Goal: Information Seeking & Learning: Find specific fact

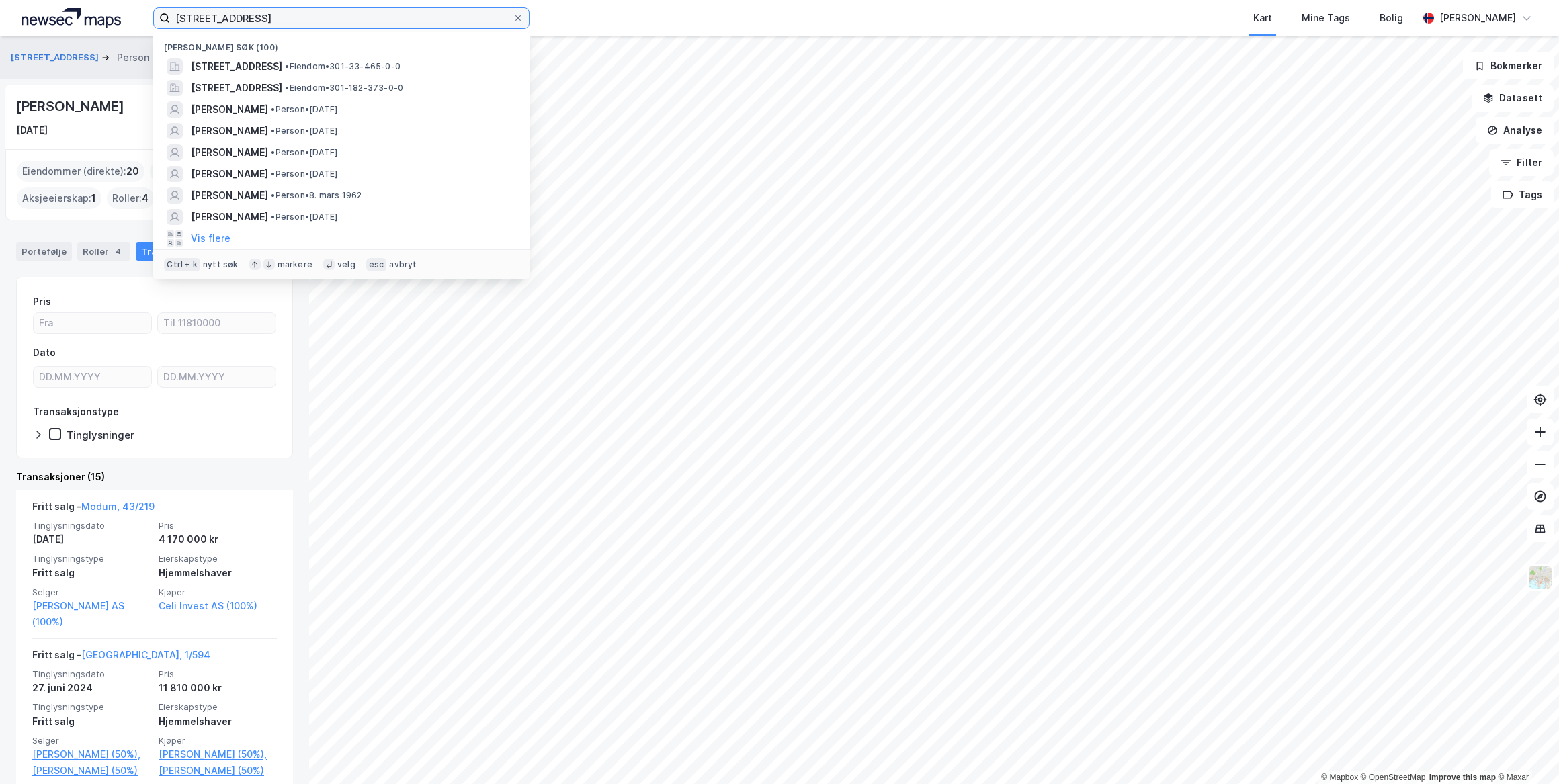
drag, startPoint x: 287, startPoint y: 12, endPoint x: 80, endPoint y: 10, distance: 207.0
click at [80, 9] on div "[STREET_ADDRESS] [GEOGRAPHIC_DATA] (100) [STREET_ADDRESS] • Eiendom • 301-33-46…" at bounding box center [779, 18] width 1559 height 37
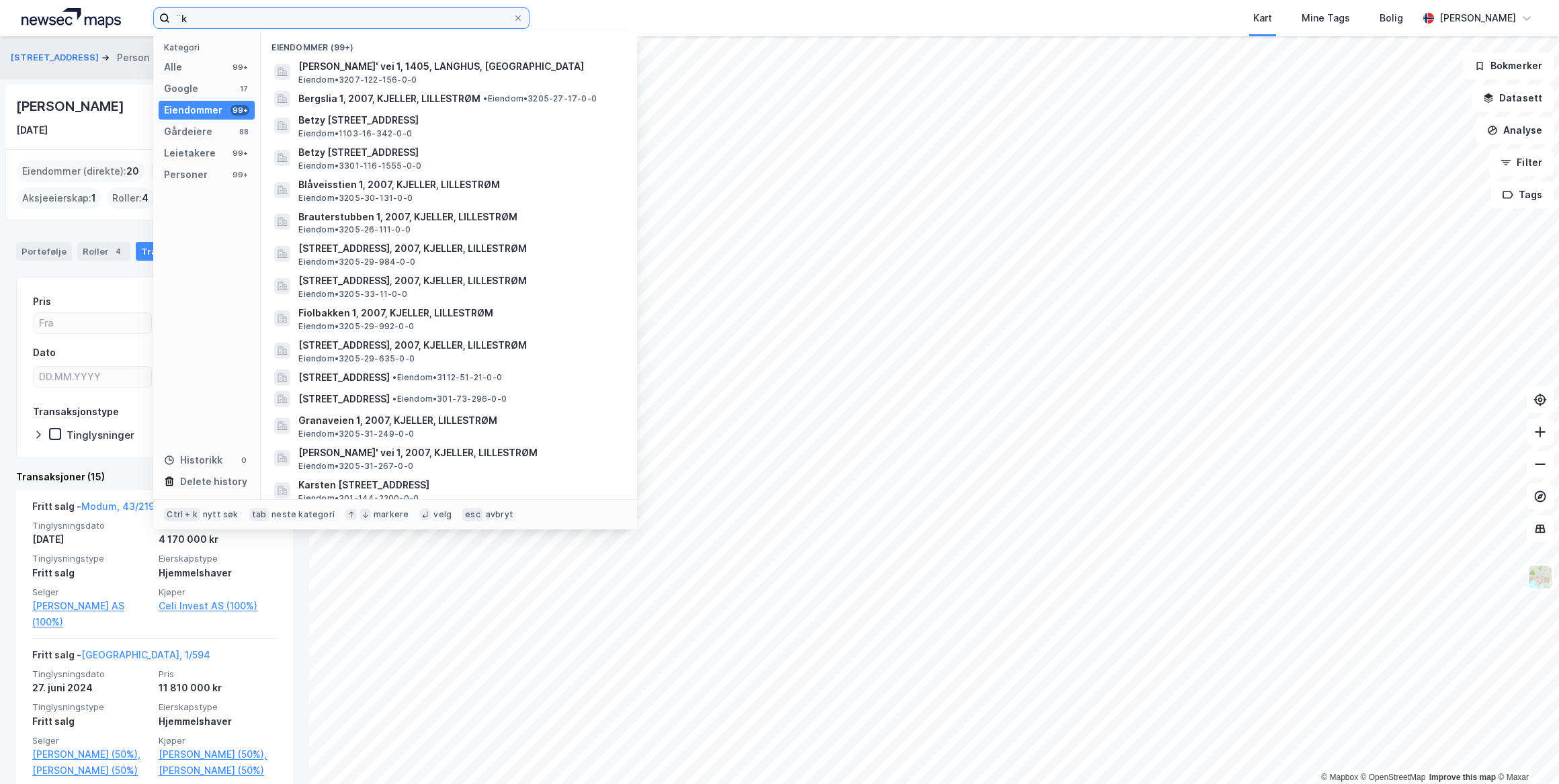
type input "¨"
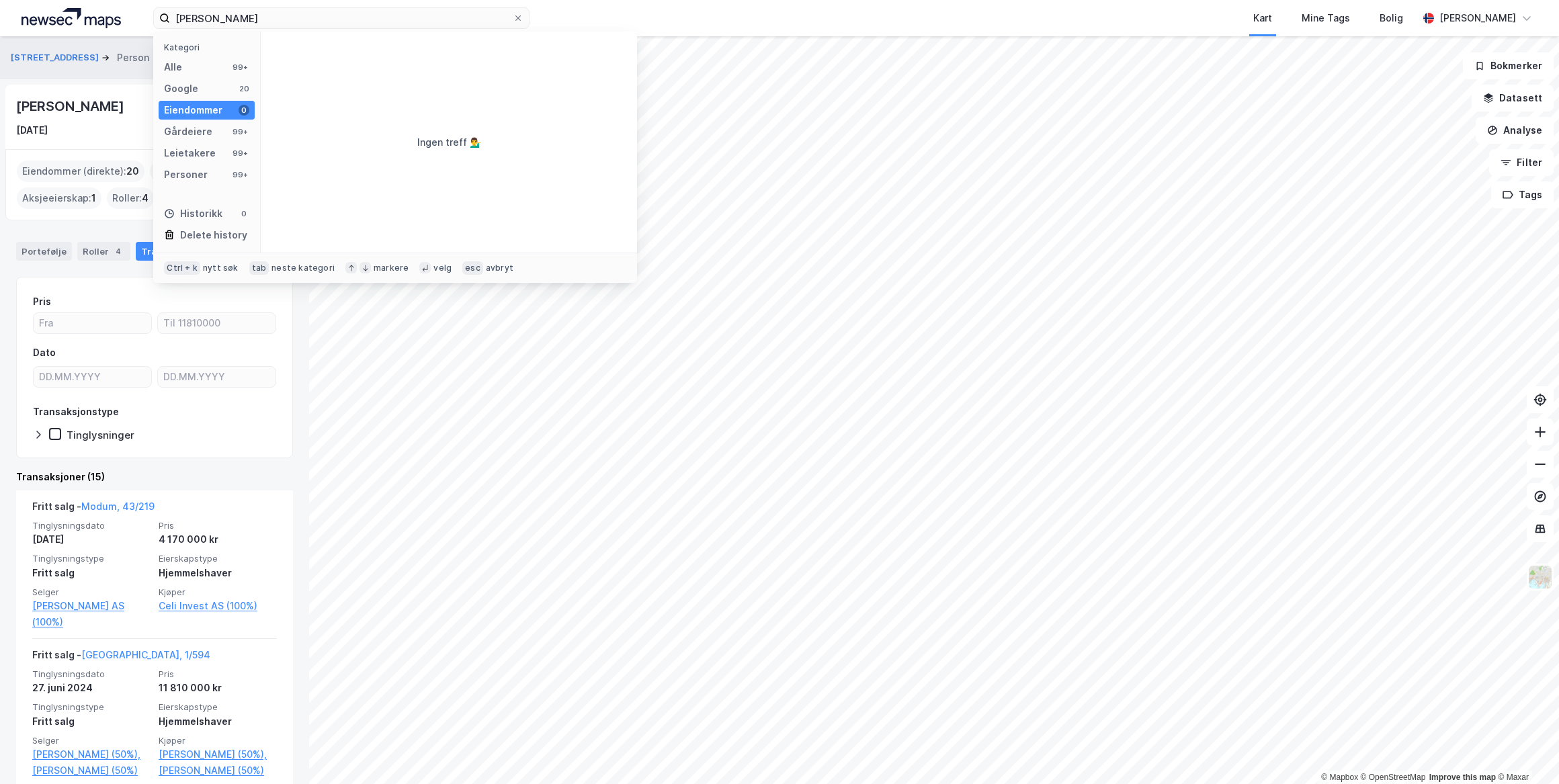
click at [211, 168] on div "Personer 99+" at bounding box center [206, 175] width 96 height 19
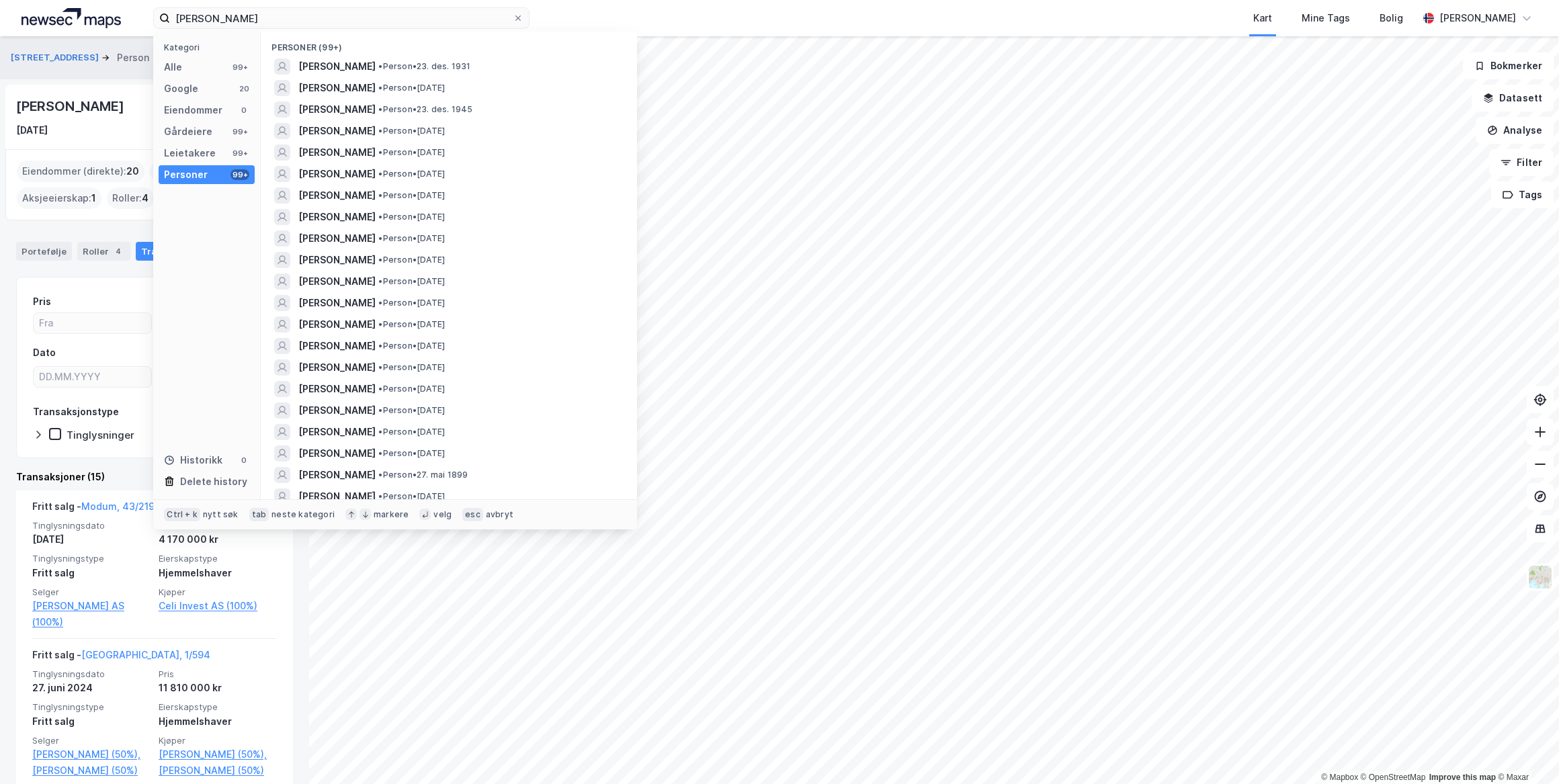
click at [339, 85] on span "[PERSON_NAME]" at bounding box center [337, 88] width 77 height 16
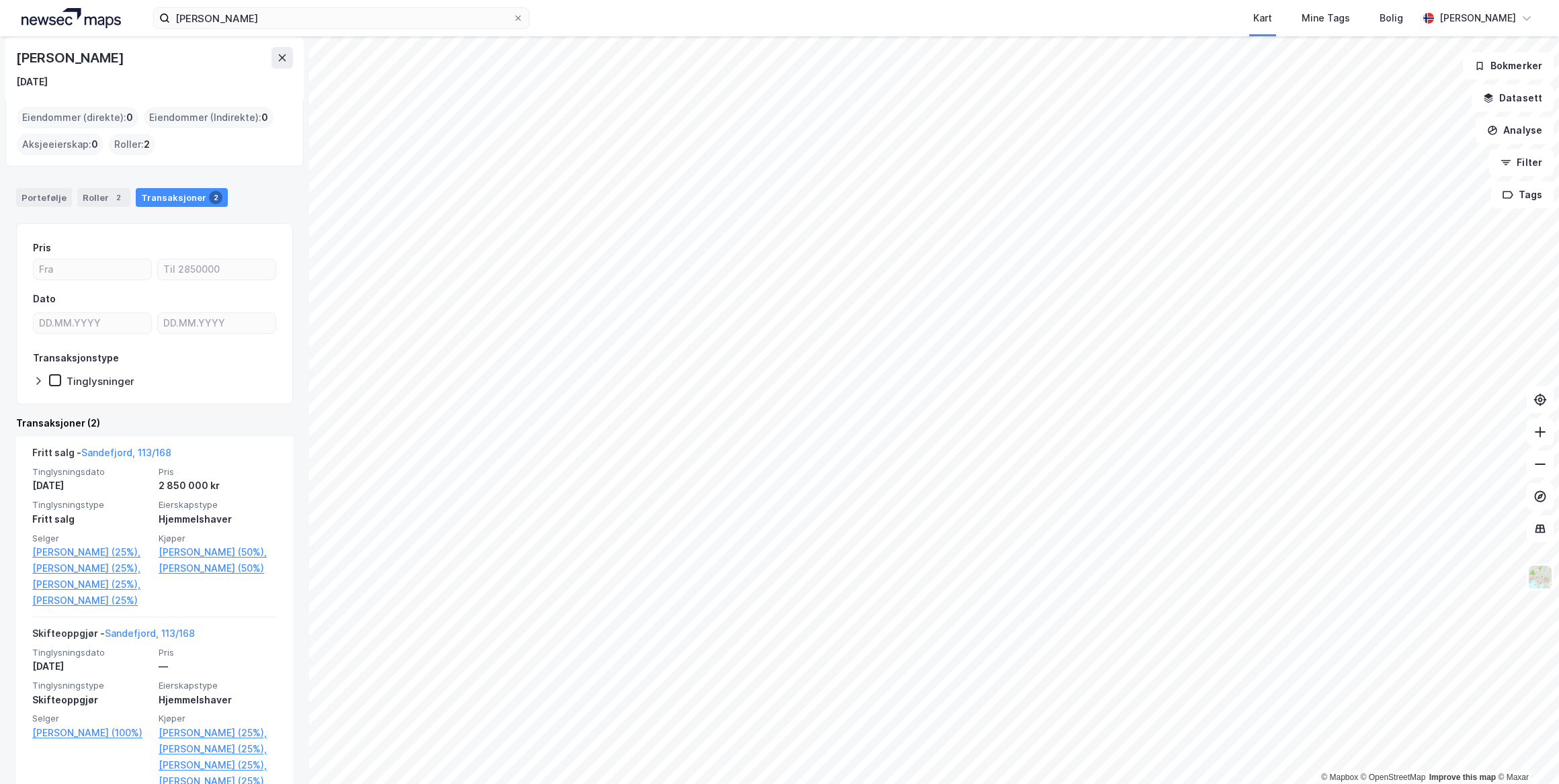
scroll to position [72, 0]
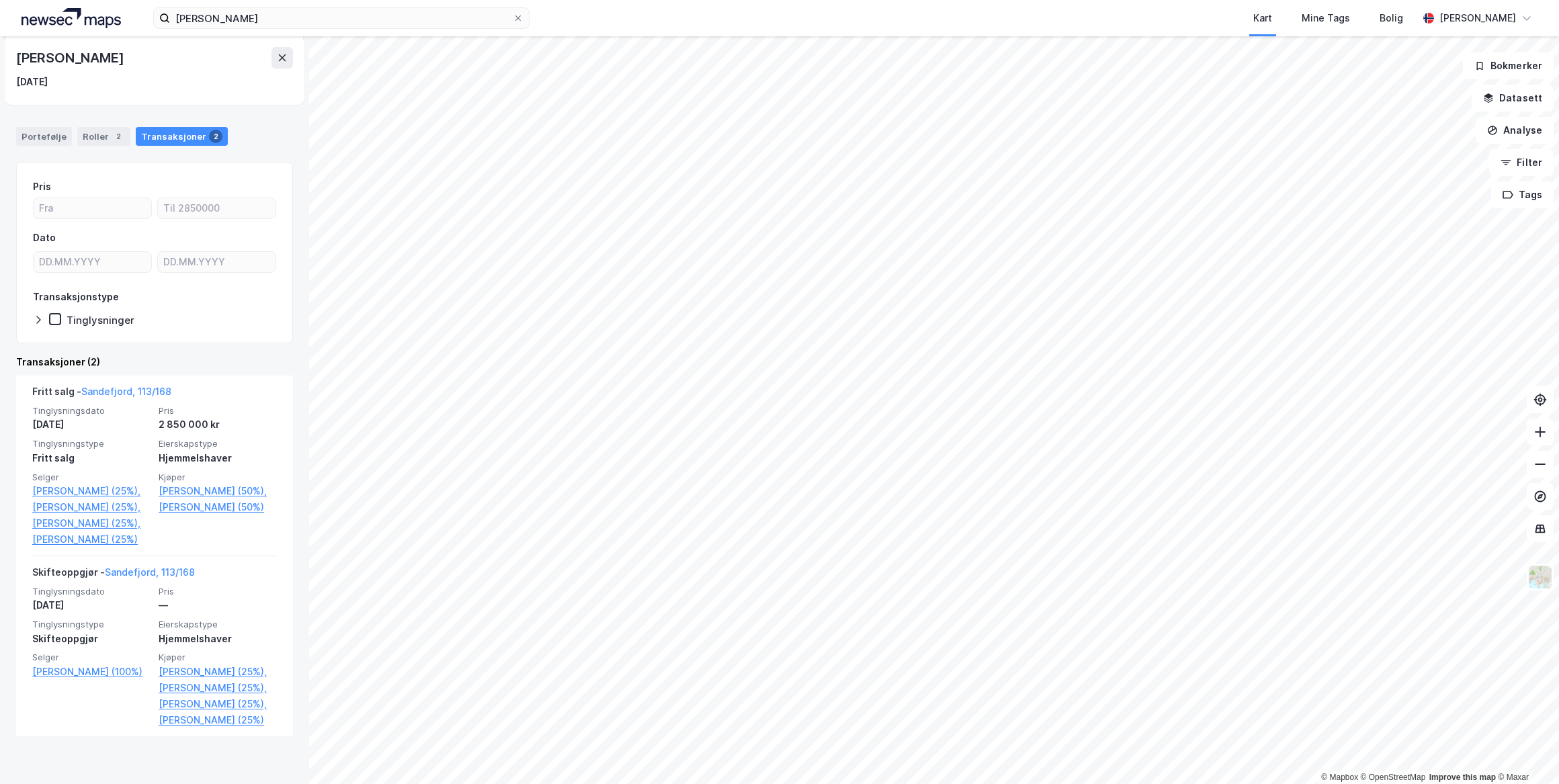
click at [167, 578] on link "Sandefjord, 113/168" at bounding box center [150, 572] width 90 height 11
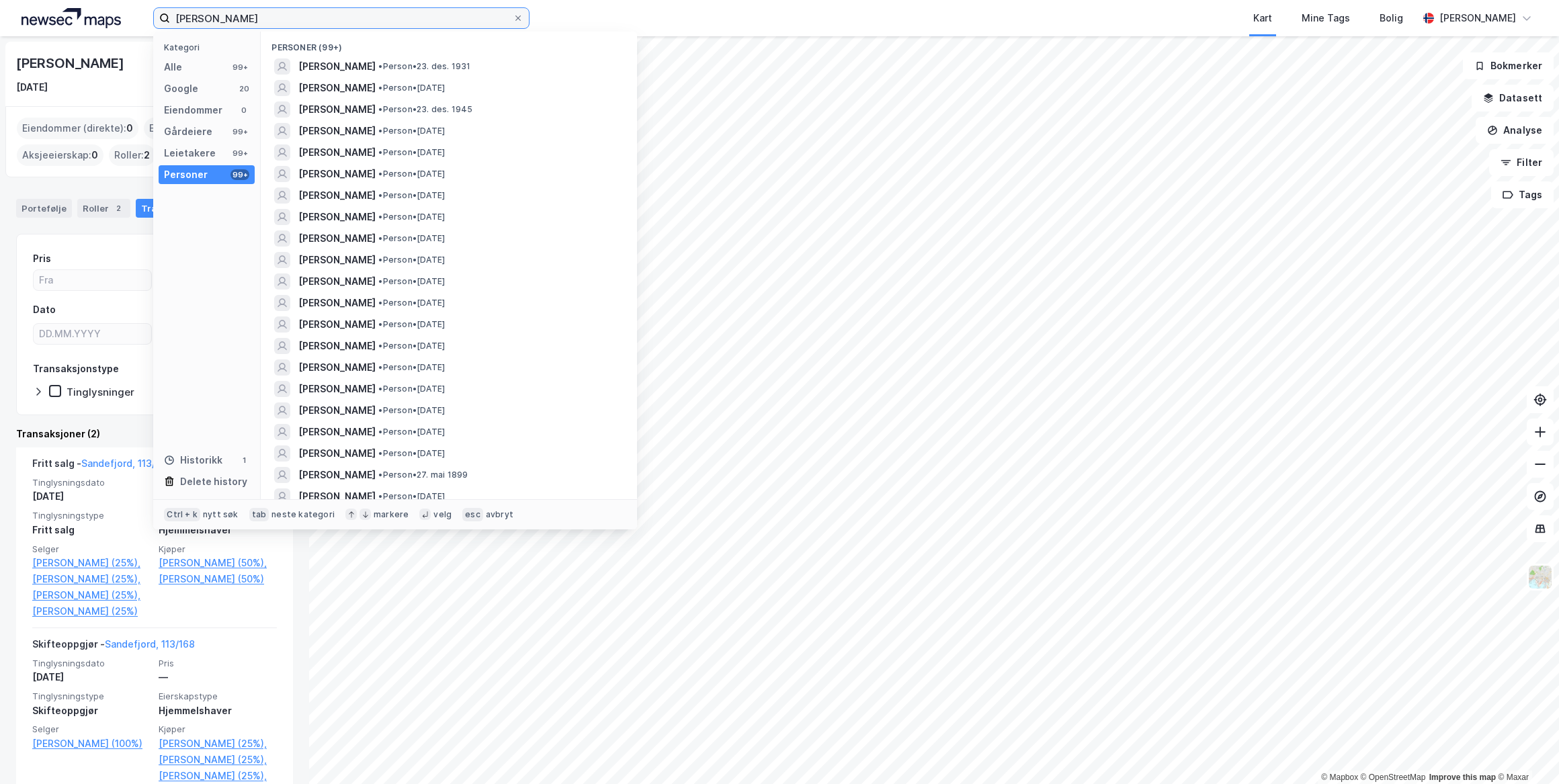
drag, startPoint x: 298, startPoint y: 15, endPoint x: 164, endPoint y: 20, distance: 134.1
click at [167, 17] on label "[PERSON_NAME]" at bounding box center [341, 18] width 376 height 22
type input "[PERSON_NAME]"
click at [352, 127] on span "[PERSON_NAME]" at bounding box center [337, 131] width 77 height 16
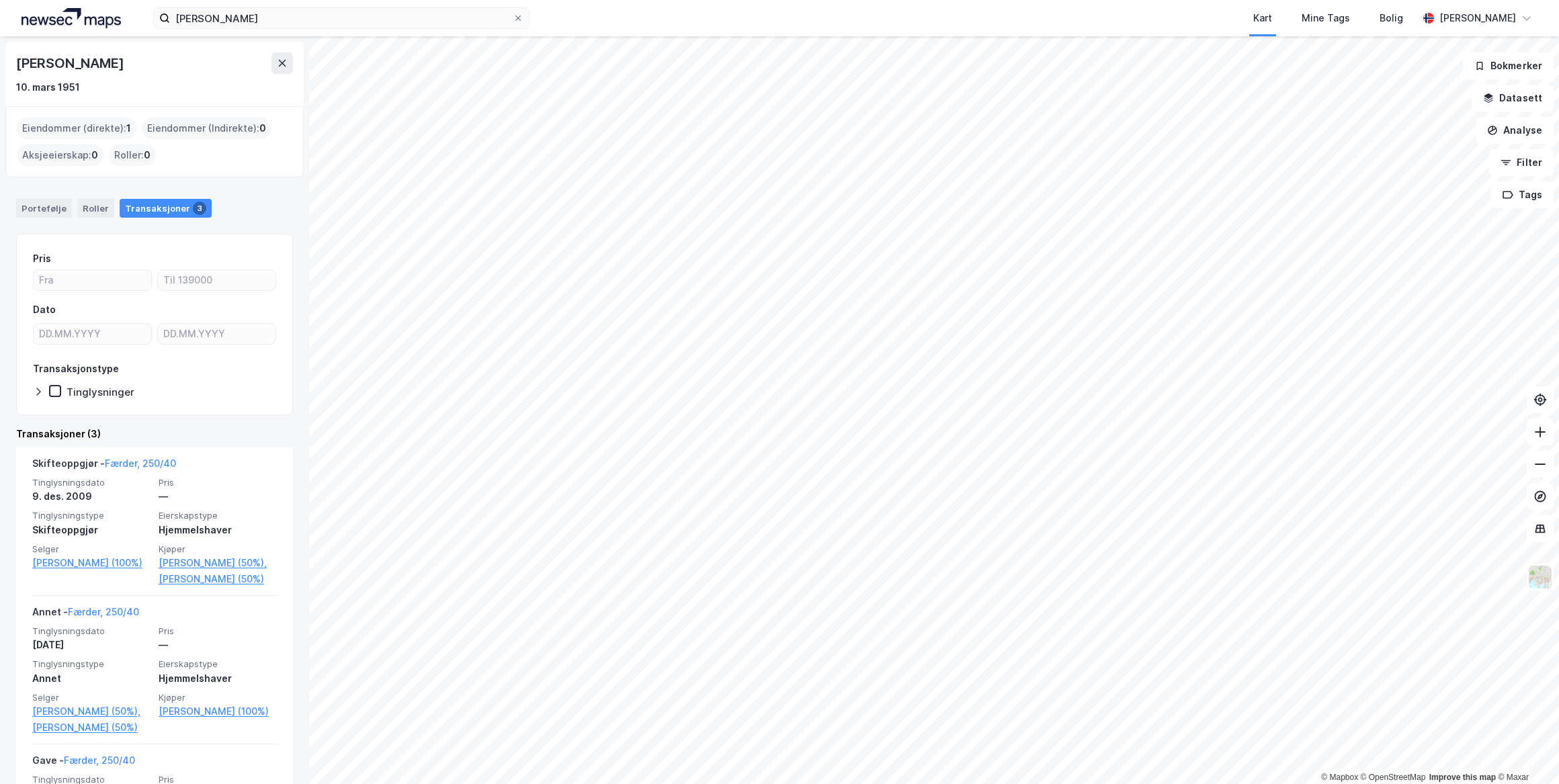
click at [141, 470] on div "Skifteoppgjør - Færder, 250/40" at bounding box center [104, 466] width 144 height 22
click at [141, 464] on link "Færder, 250/40" at bounding box center [140, 463] width 71 height 11
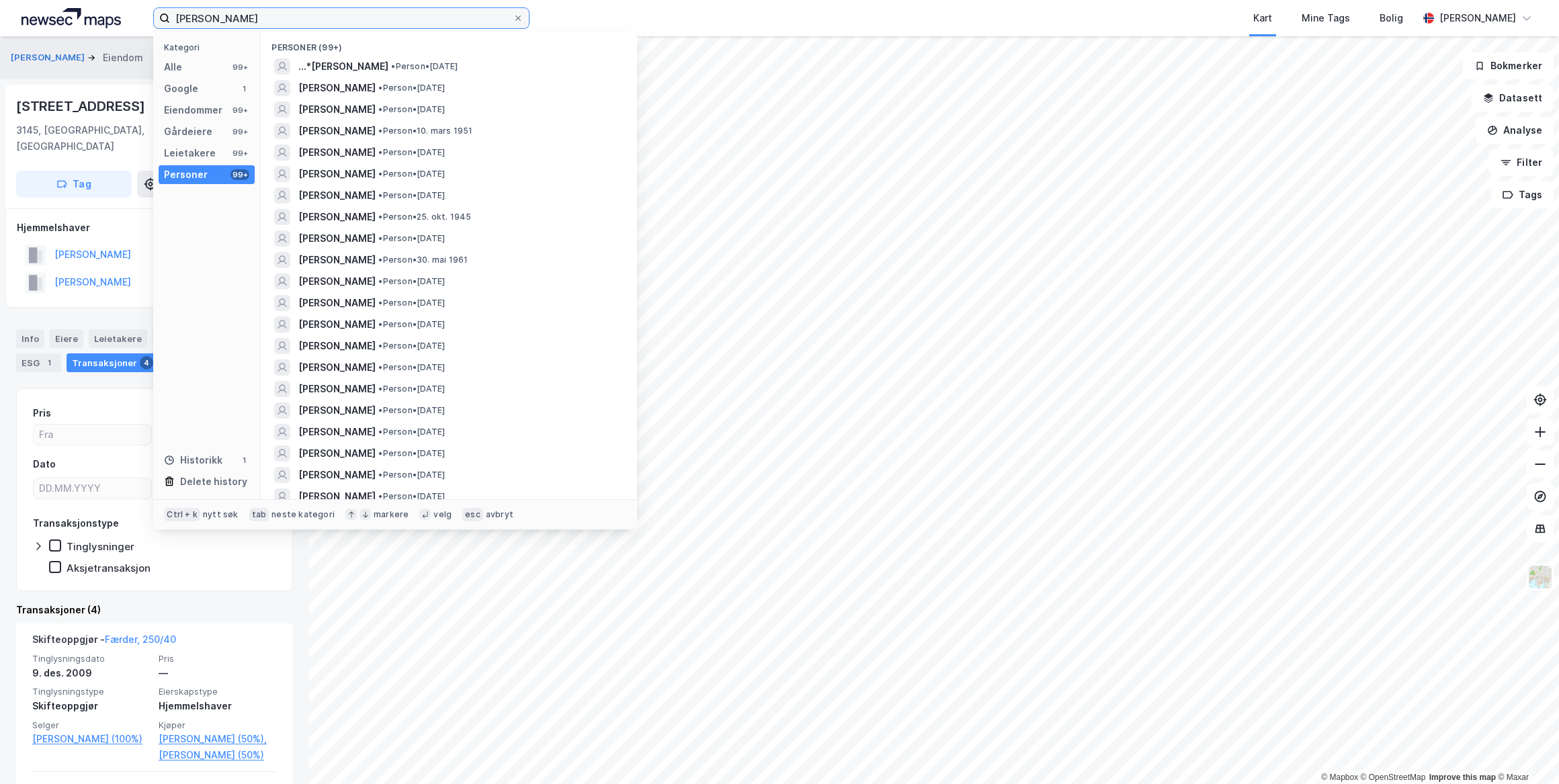
click at [255, 15] on input "[PERSON_NAME]" at bounding box center [341, 18] width 342 height 20
drag, startPoint x: 279, startPoint y: 17, endPoint x: 111, endPoint y: 15, distance: 168.0
click at [111, 15] on div "[PERSON_NAME] Kategori Alle 99+ Google 1 Eiendommer 99+ Gårdeiere 99+ Leietaker…" at bounding box center [779, 18] width 1559 height 37
paste input "[STREET_ADDRESS]"
type input "[STREET_ADDRESS]"
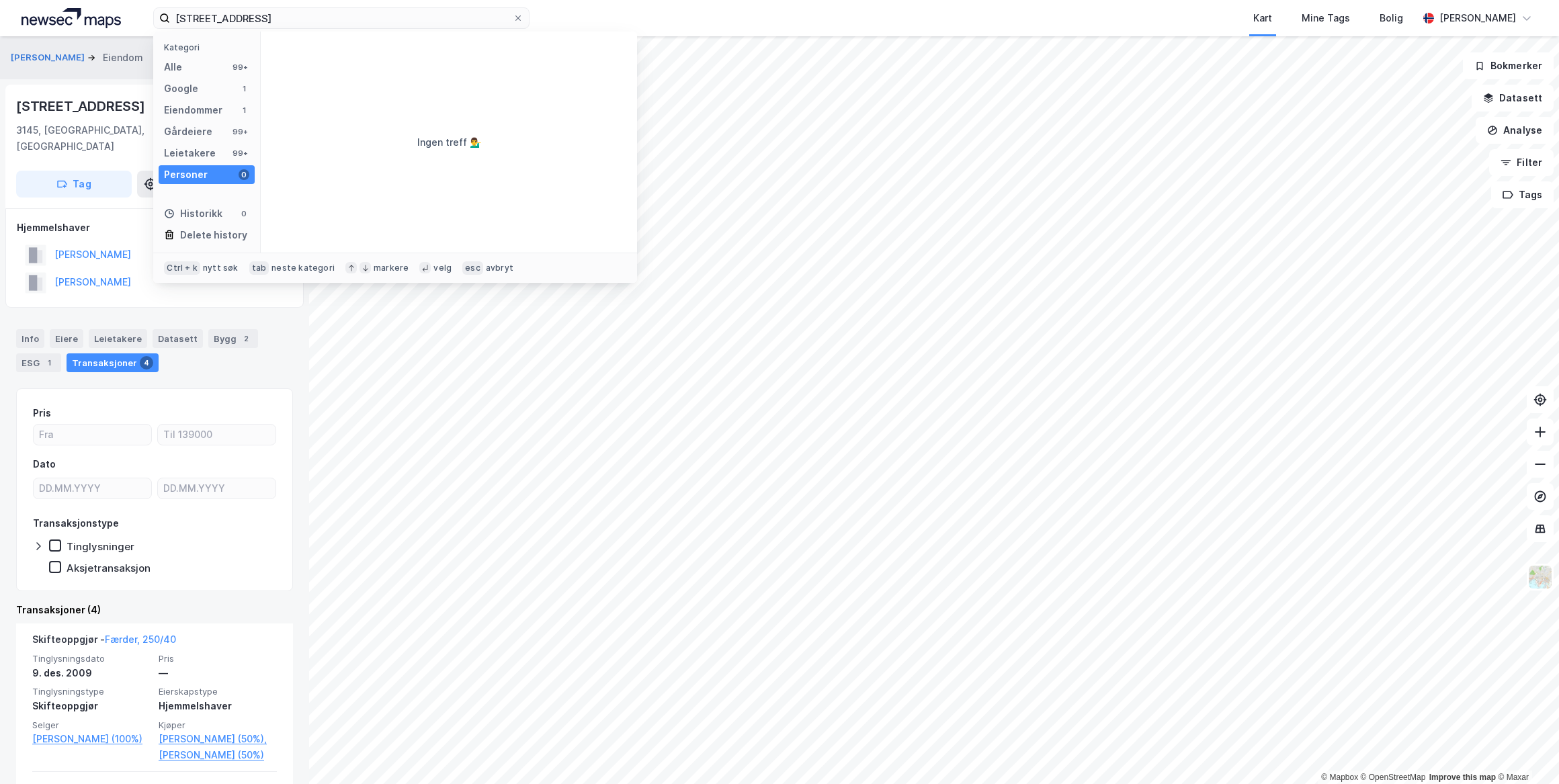
click at [185, 65] on div "Alle 99+" at bounding box center [206, 67] width 96 height 19
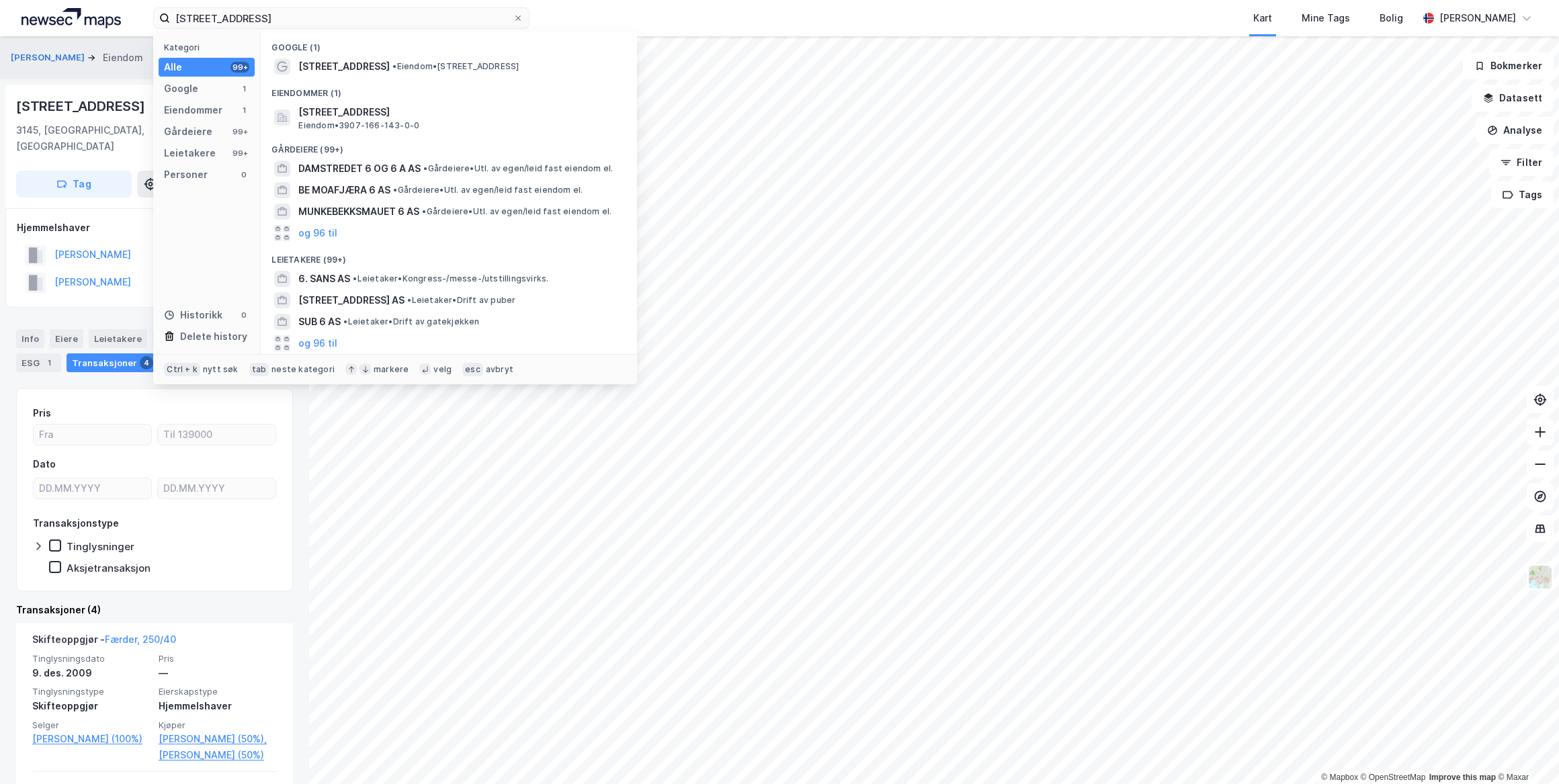
click at [335, 67] on span "[STREET_ADDRESS]" at bounding box center [344, 66] width 92 height 16
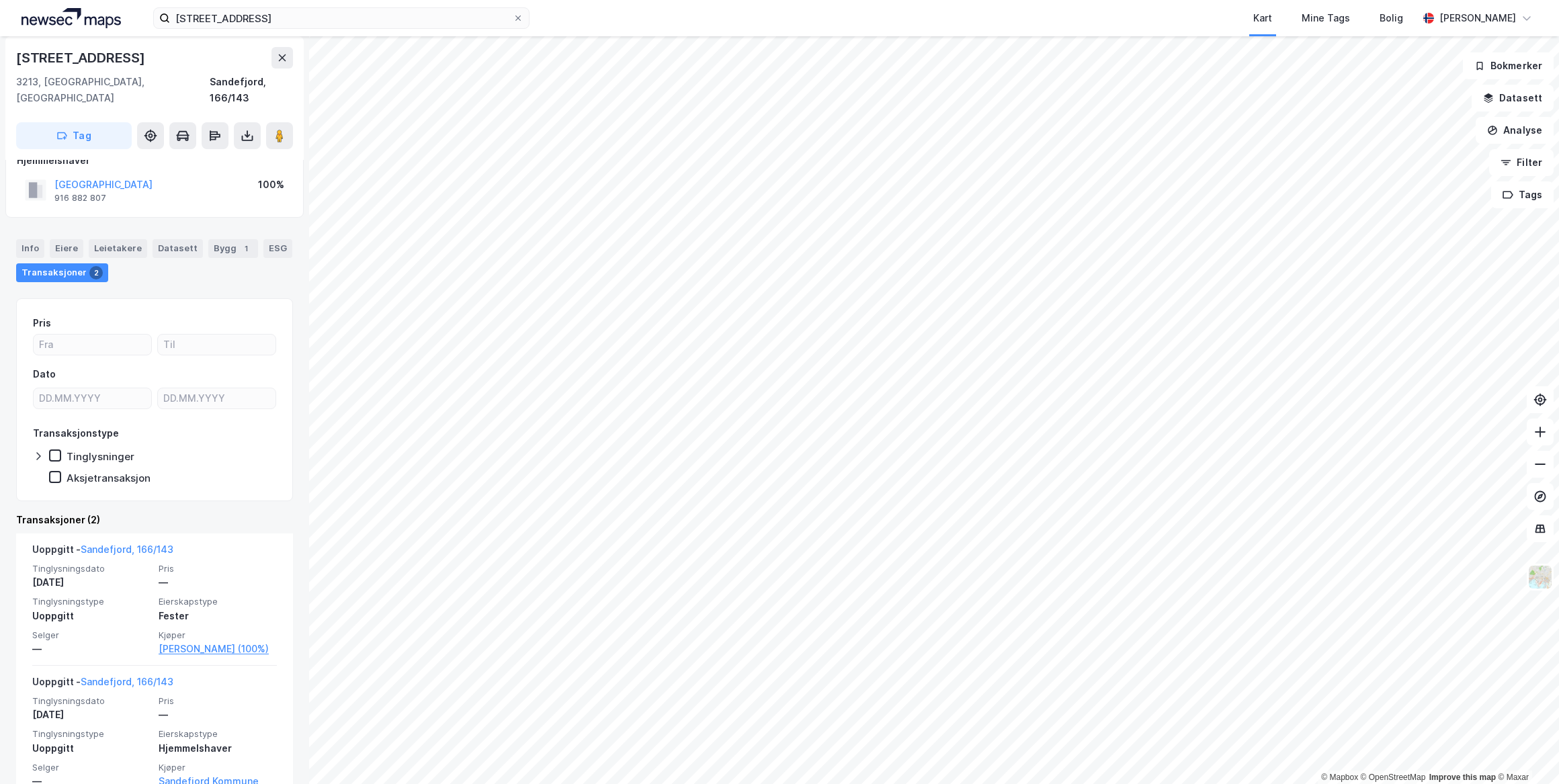
scroll to position [113, 0]
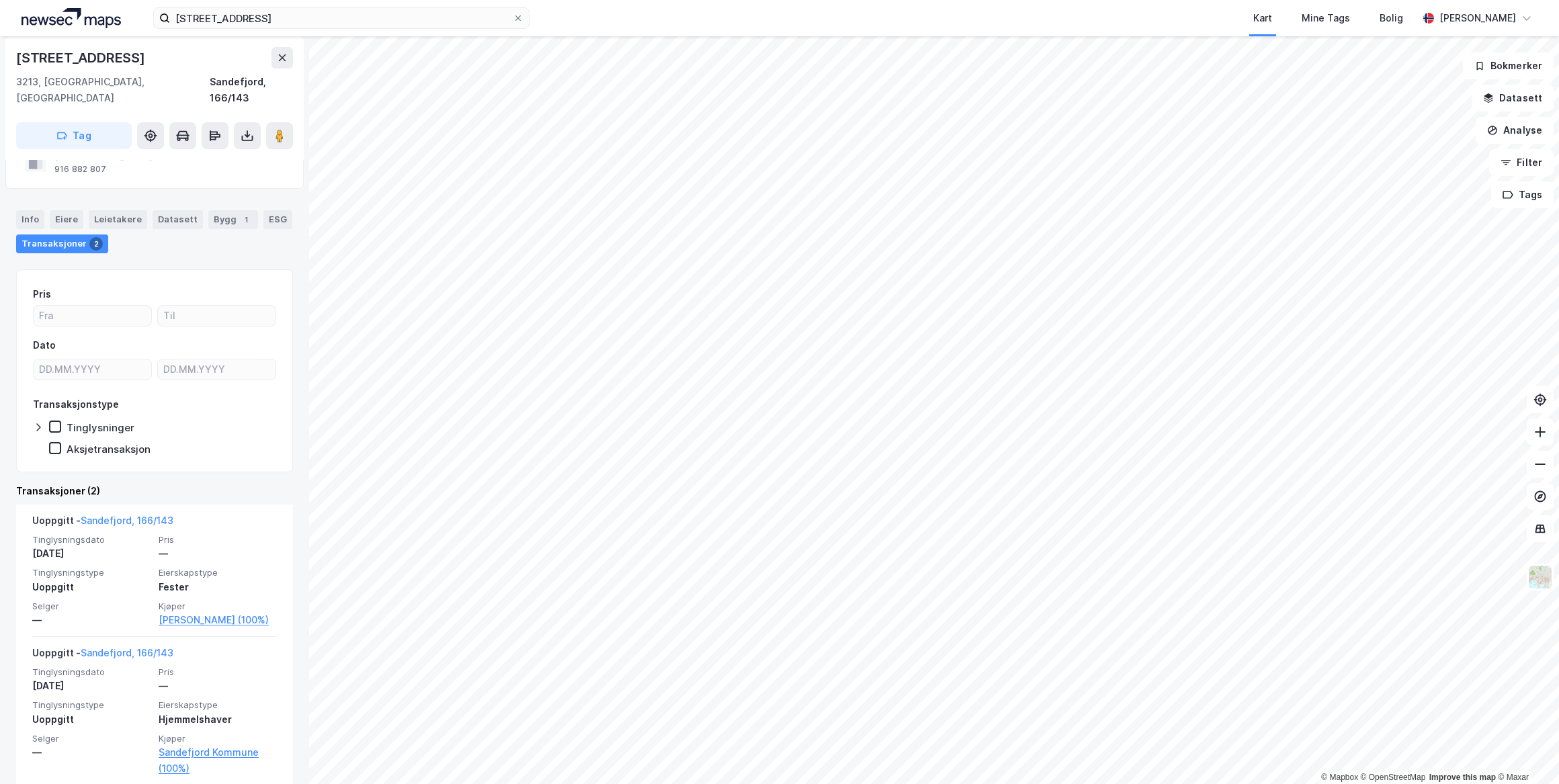
click at [211, 612] on link "[PERSON_NAME] (100%)" at bounding box center [218, 620] width 118 height 16
